Goal: Information Seeking & Learning: Learn about a topic

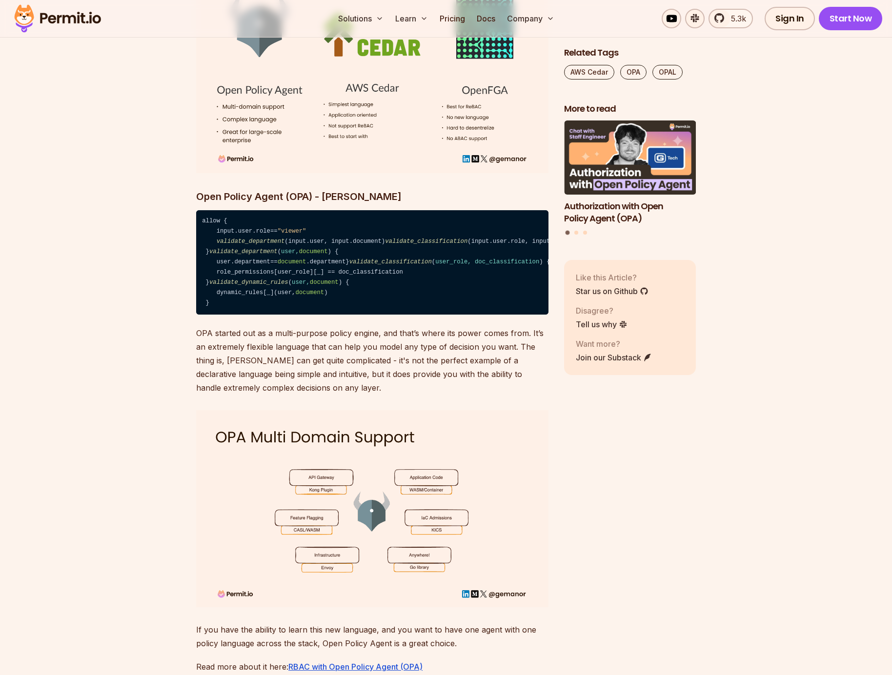
scroll to position [3150, 0]
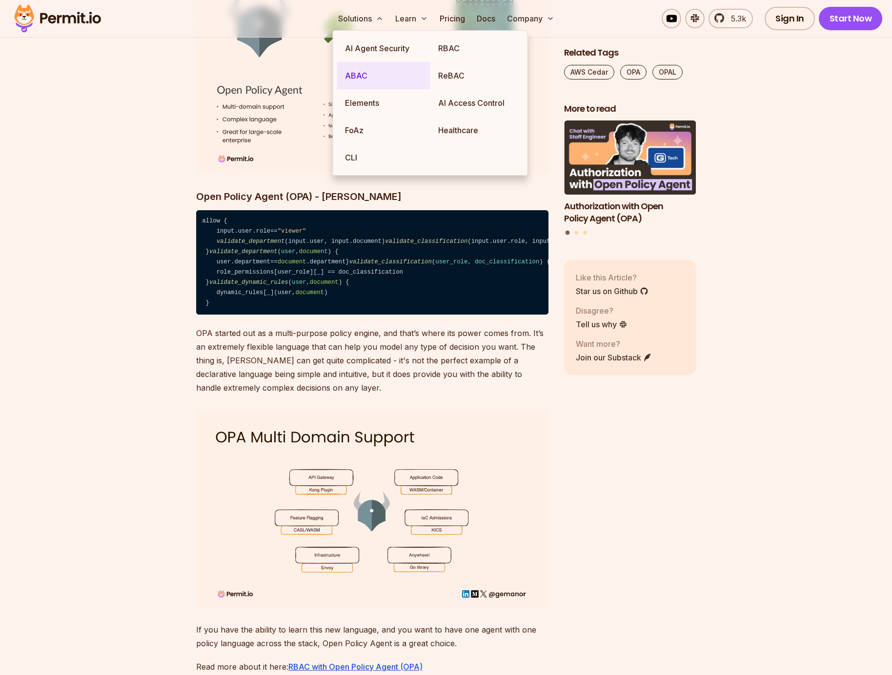
click at [371, 80] on link "ABAC" at bounding box center [383, 75] width 93 height 27
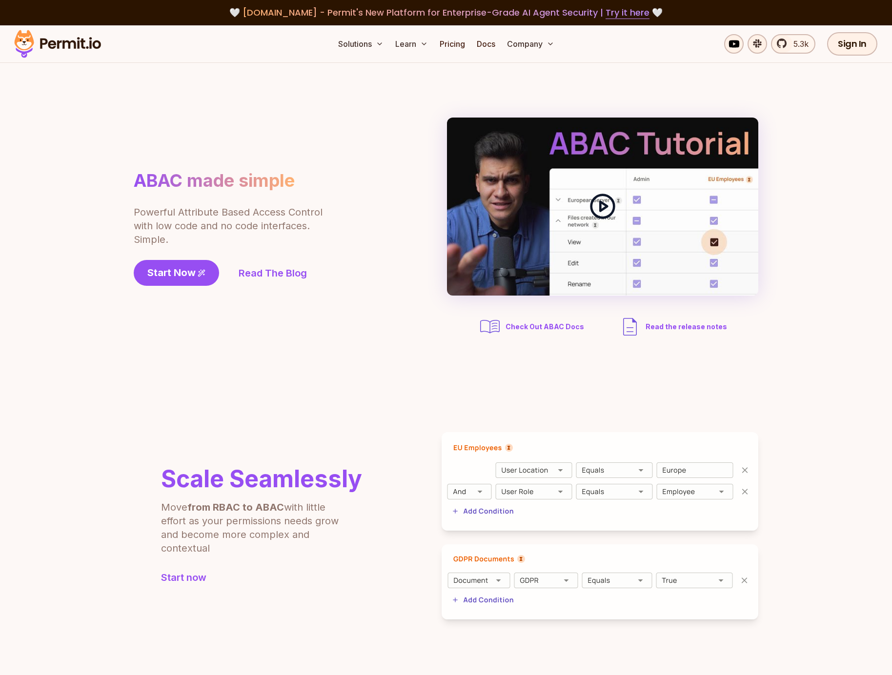
click at [605, 208] on polygon at bounding box center [603, 206] width 7 height 9
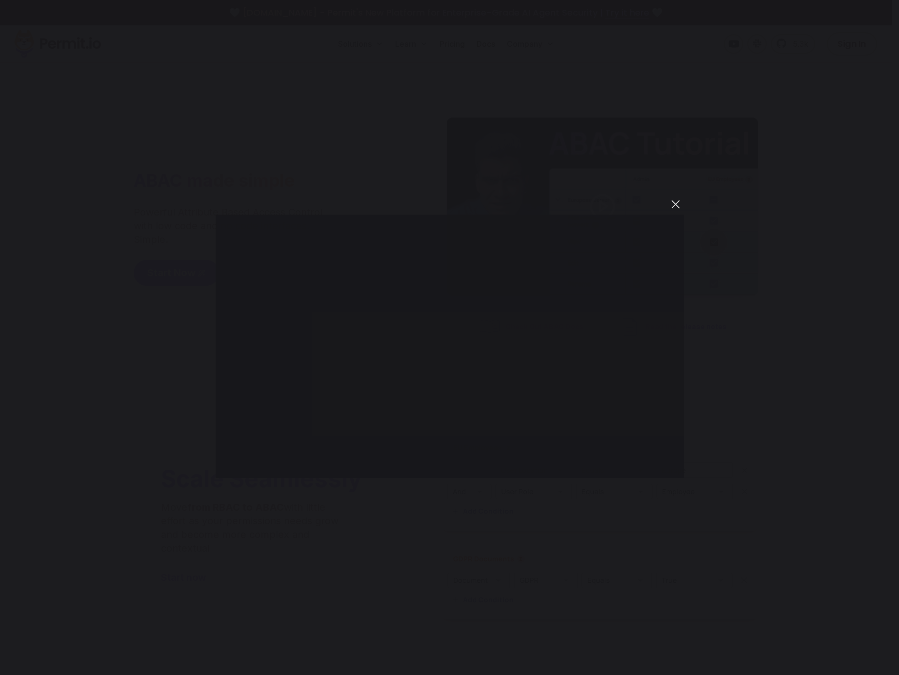
click at [675, 201] on button "You can close this modal content with the ESC key" at bounding box center [675, 204] width 17 height 17
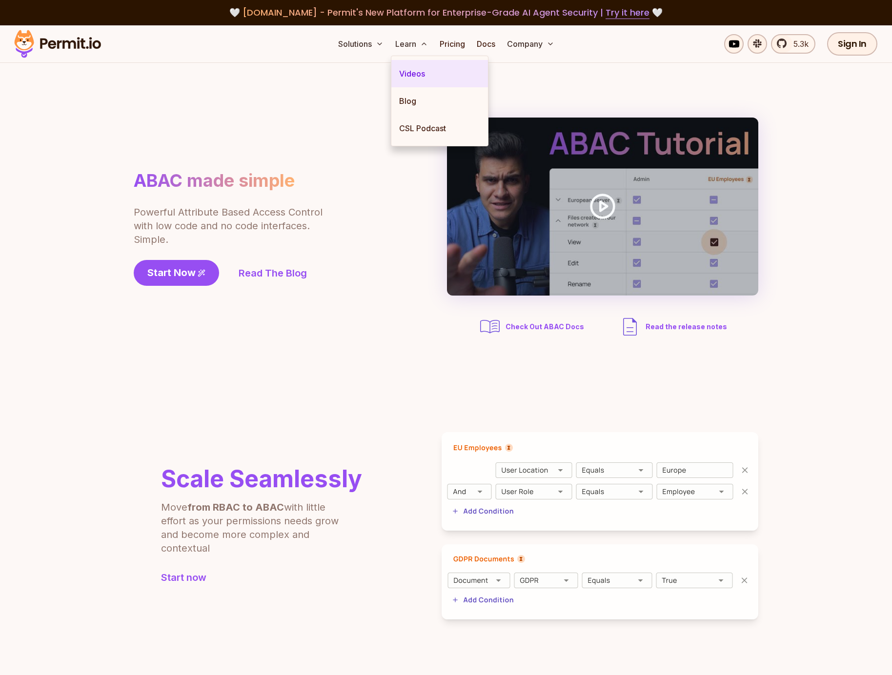
click at [423, 74] on link "Videos" at bounding box center [439, 73] width 97 height 27
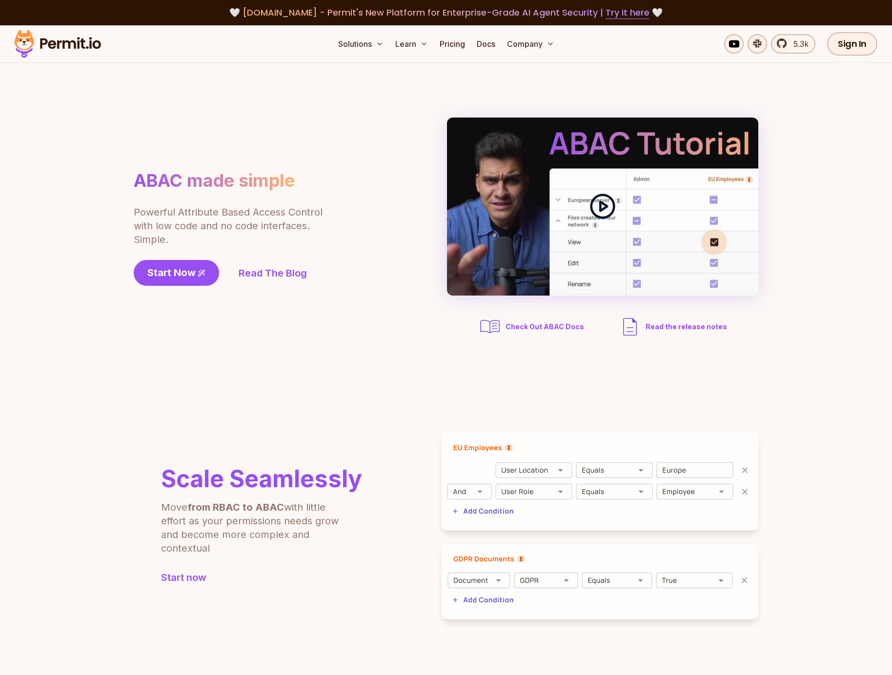
click at [588, 202] on div at bounding box center [602, 207] width 311 height 178
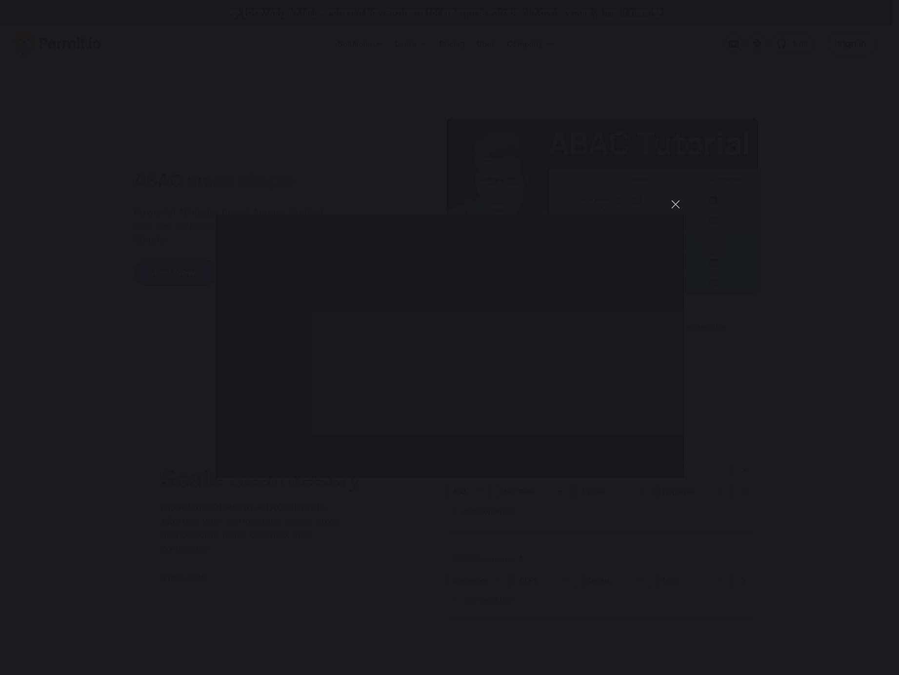
click at [779, 431] on div "You can close this modal content with the ESC key" at bounding box center [449, 337] width 899 height 675
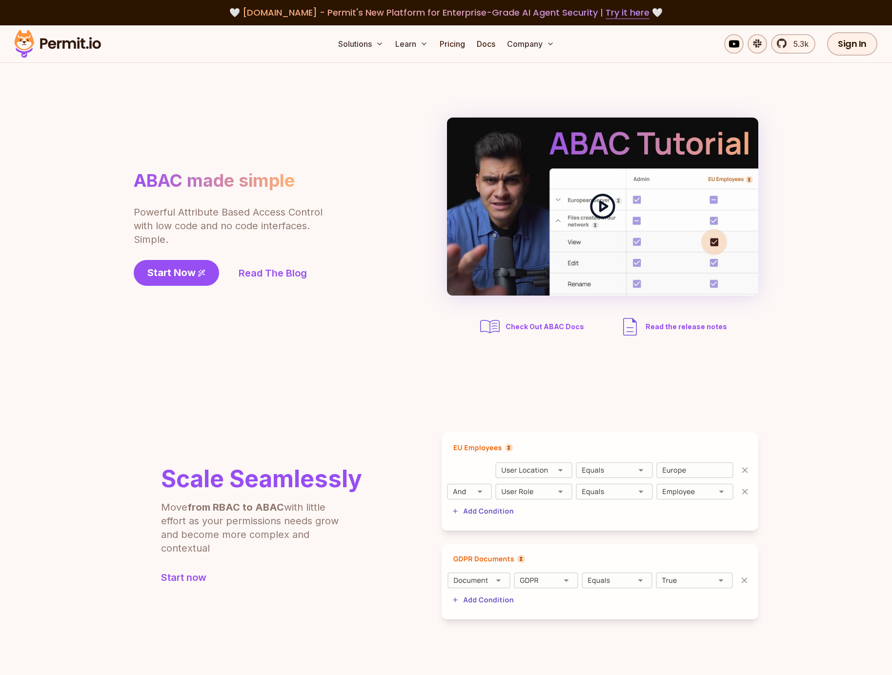
click at [623, 218] on div at bounding box center [602, 207] width 311 height 178
